Goal: Share content

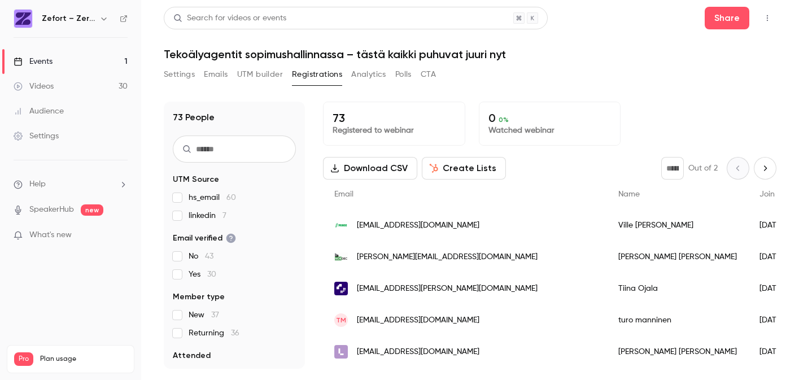
click at [66, 63] on link "Events 1" at bounding box center [70, 61] width 141 height 25
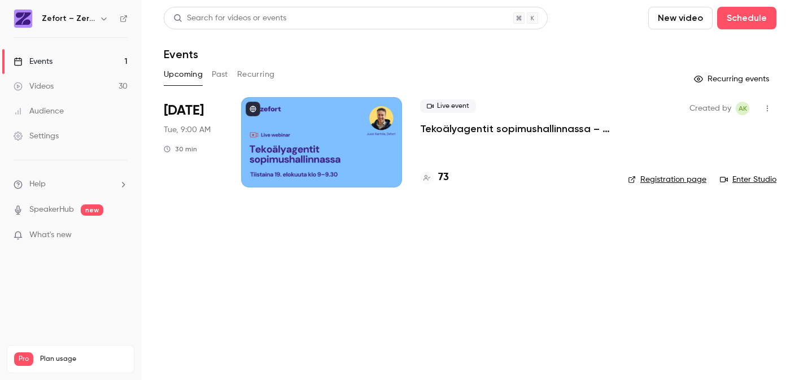
click at [329, 144] on div at bounding box center [321, 142] width 161 height 90
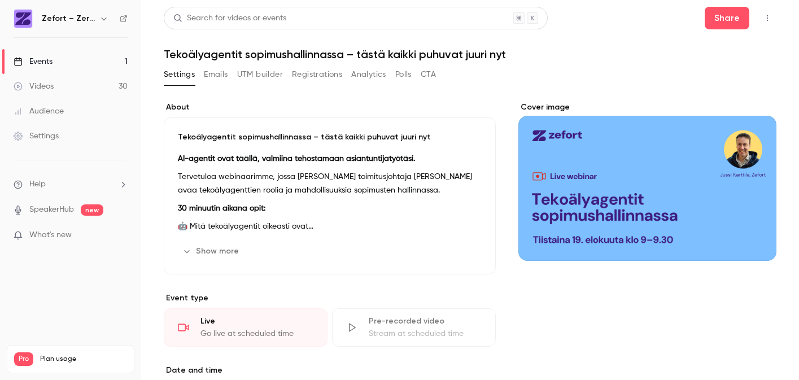
click at [216, 76] on button "Emails" at bounding box center [216, 75] width 24 height 18
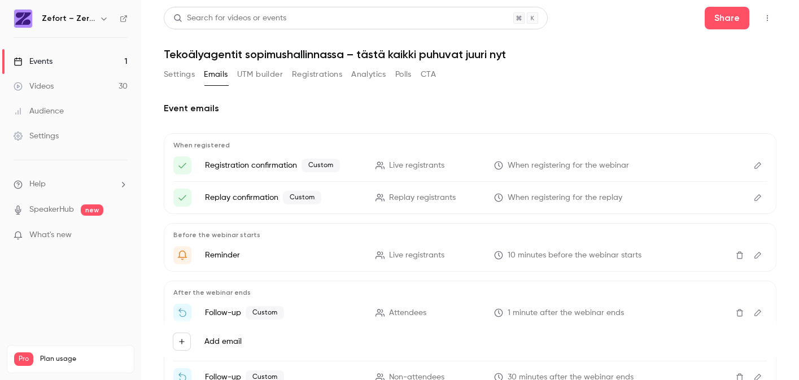
click at [188, 74] on button "Settings" at bounding box center [179, 75] width 31 height 18
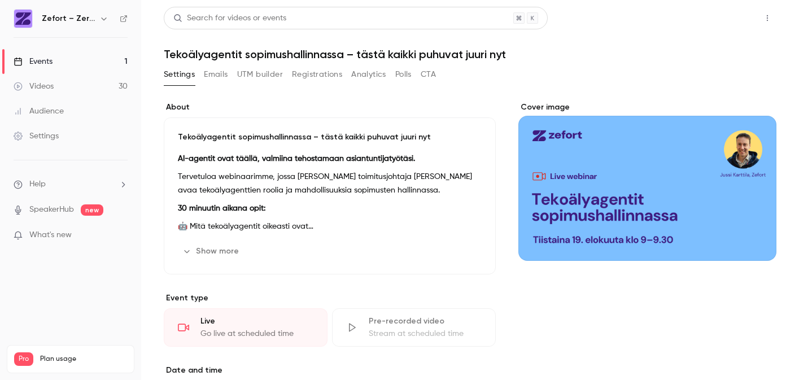
click at [728, 20] on button "Share" at bounding box center [727, 18] width 45 height 23
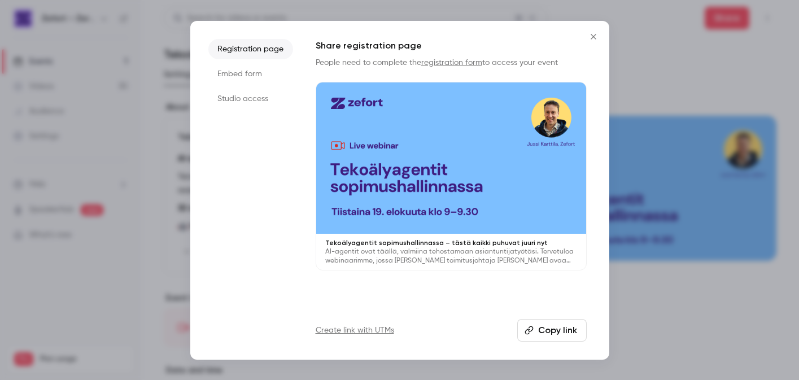
click at [570, 329] on button "Copy link" at bounding box center [551, 330] width 69 height 23
click at [594, 36] on icon "Close" at bounding box center [593, 36] width 5 height 5
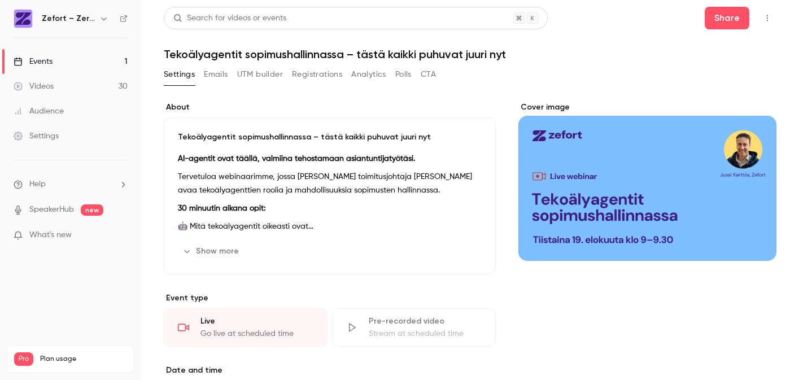
click at [101, 60] on link "Events 1" at bounding box center [70, 61] width 141 height 25
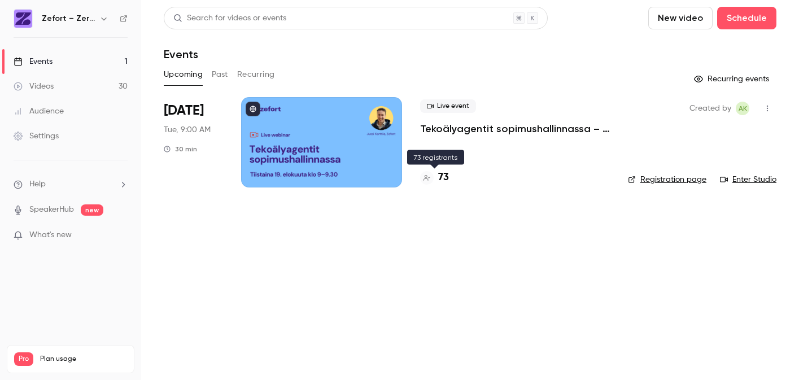
click at [442, 179] on h4 "73" at bounding box center [443, 177] width 11 height 15
